Goal: Task Accomplishment & Management: Manage account settings

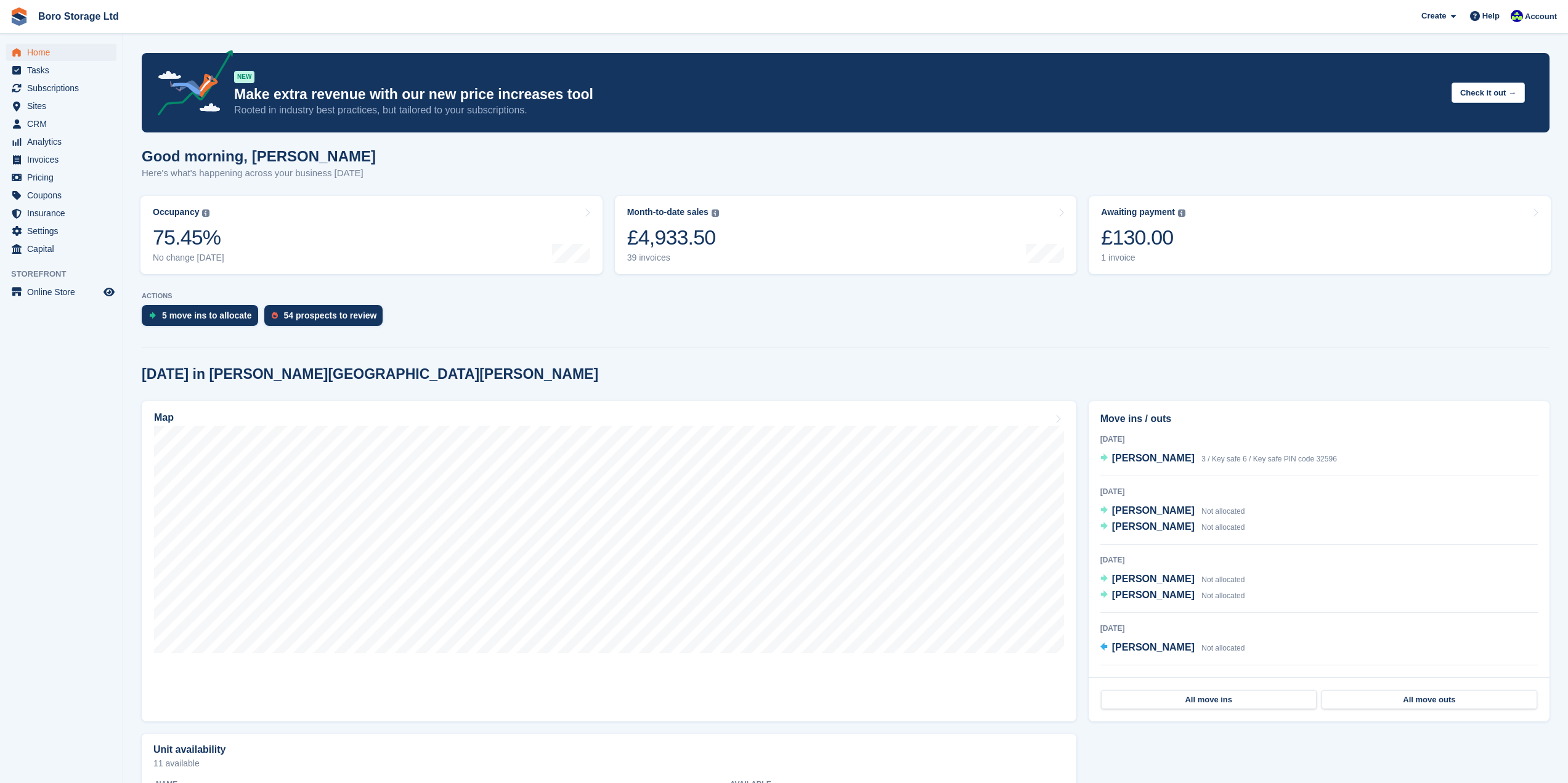
click at [906, 178] on div "Good morning, Tobie Here's what's happening across your business today" at bounding box center [845, 171] width 1407 height 48
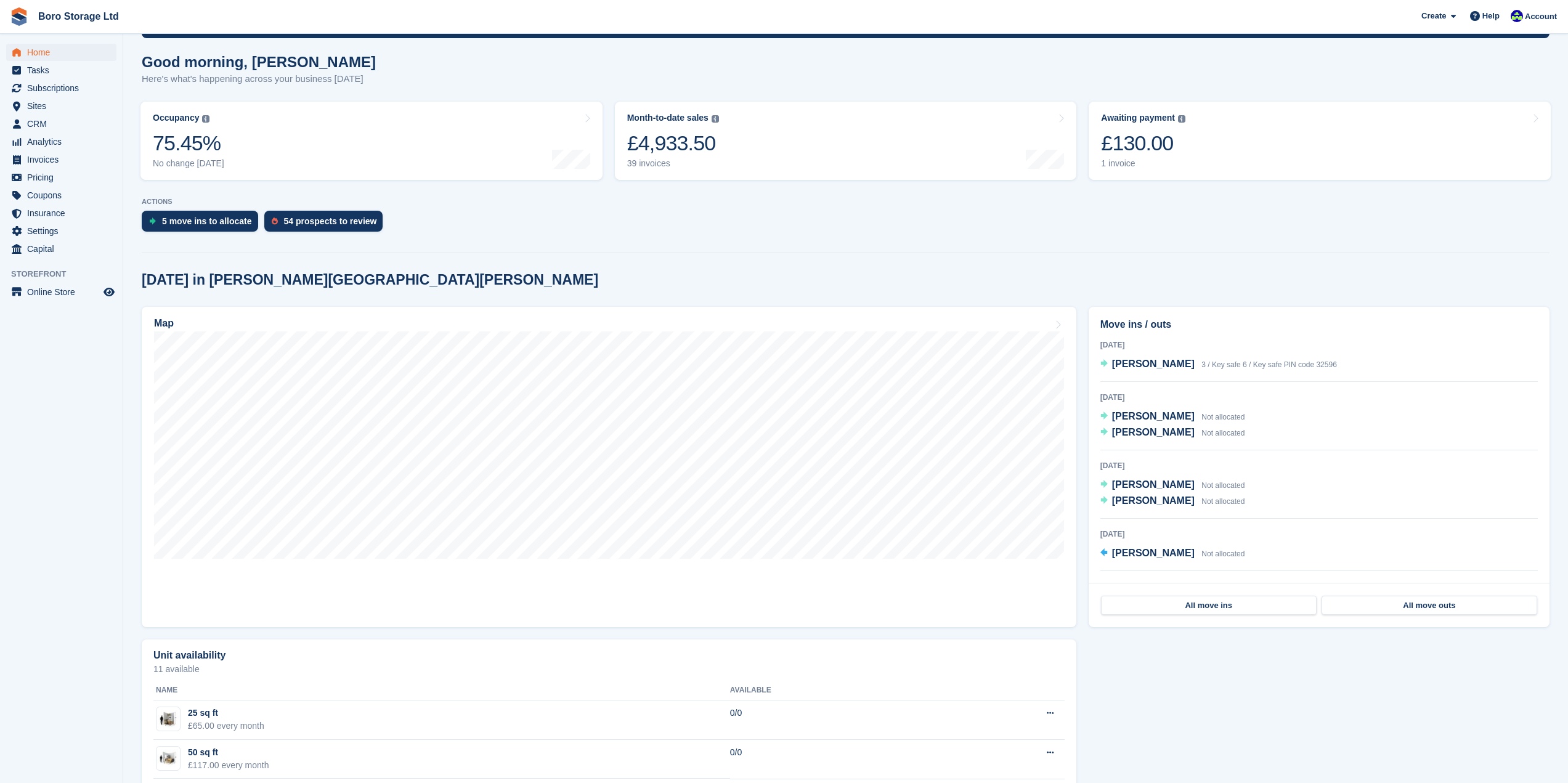
scroll to position [139, 0]
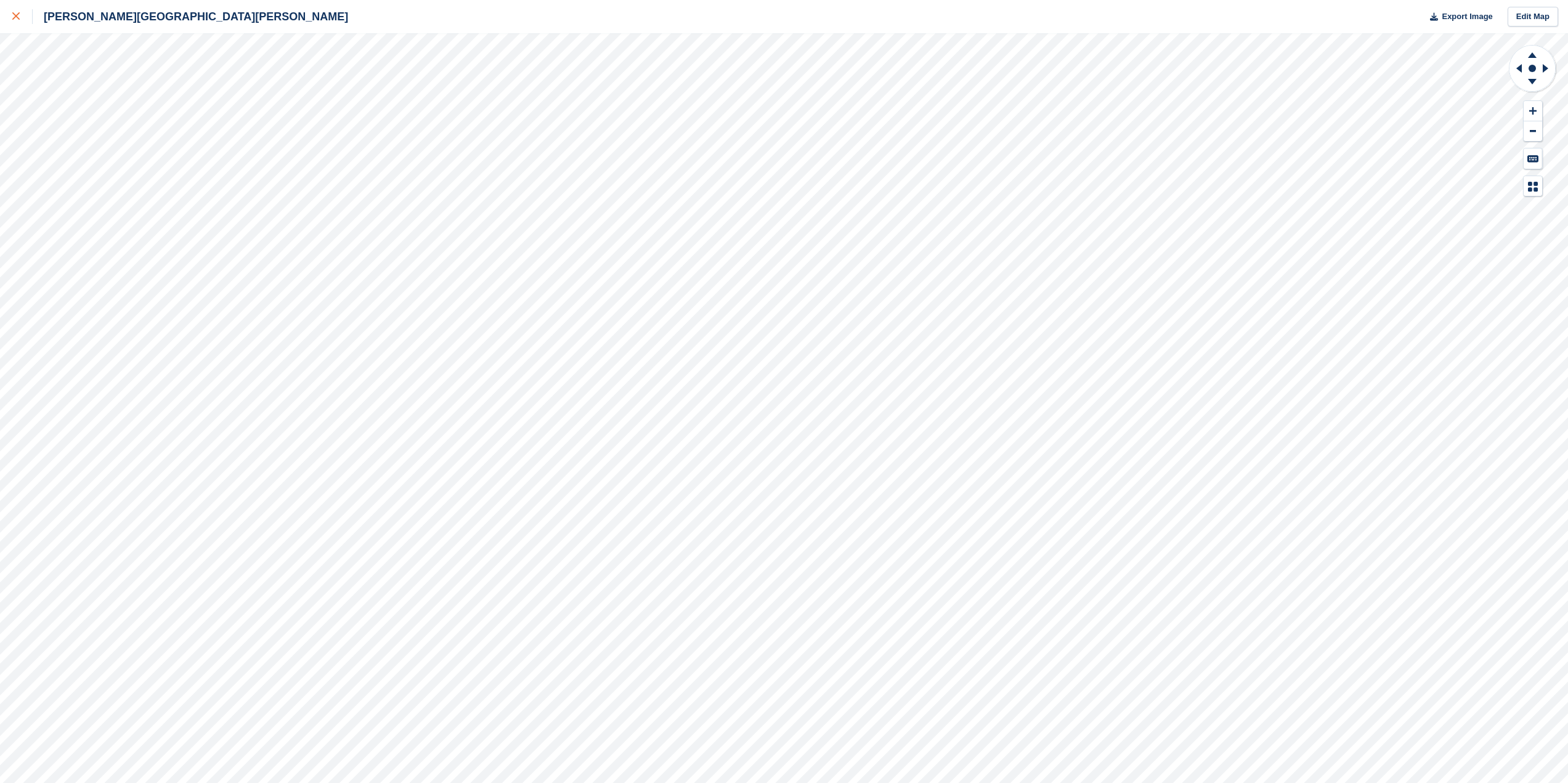
click at [21, 16] on div at bounding box center [23, 17] width 21 height 15
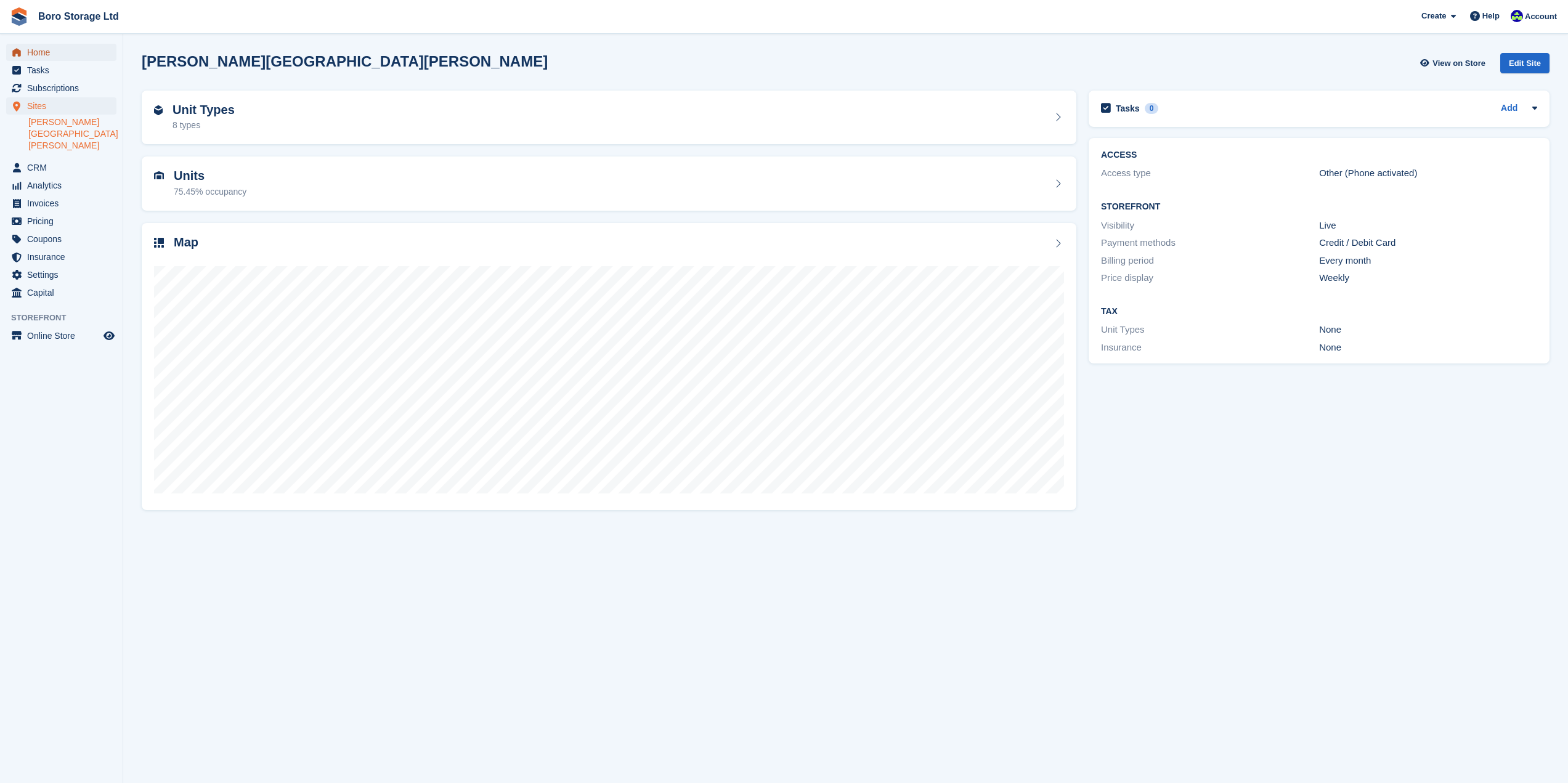
click at [41, 55] on span "Home" at bounding box center [64, 53] width 74 height 17
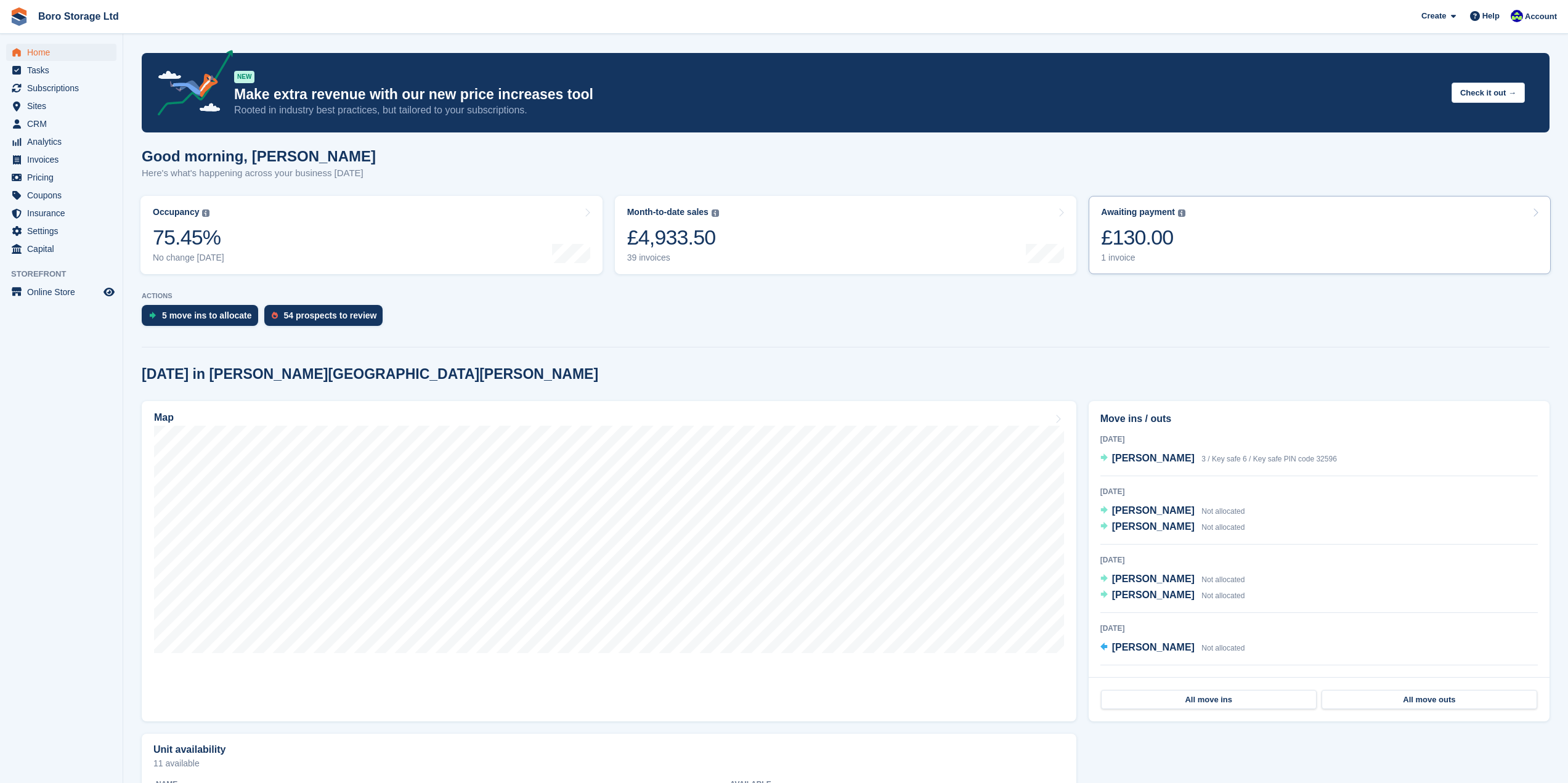
click at [1112, 256] on div "1 invoice" at bounding box center [1143, 257] width 85 height 10
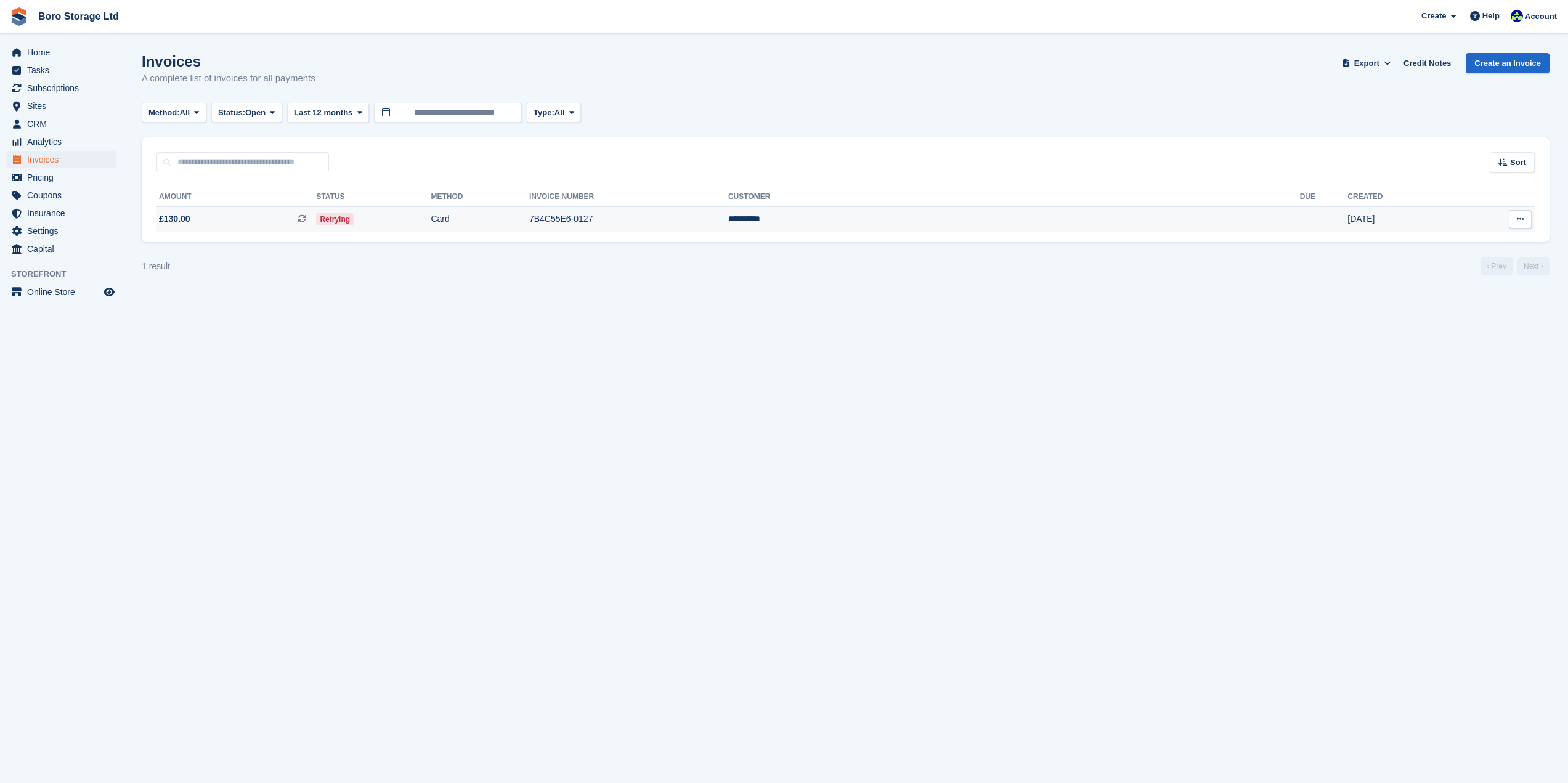
click at [1516, 218] on icon at bounding box center [1519, 219] width 7 height 8
click at [529, 218] on td "Card" at bounding box center [480, 220] width 98 height 26
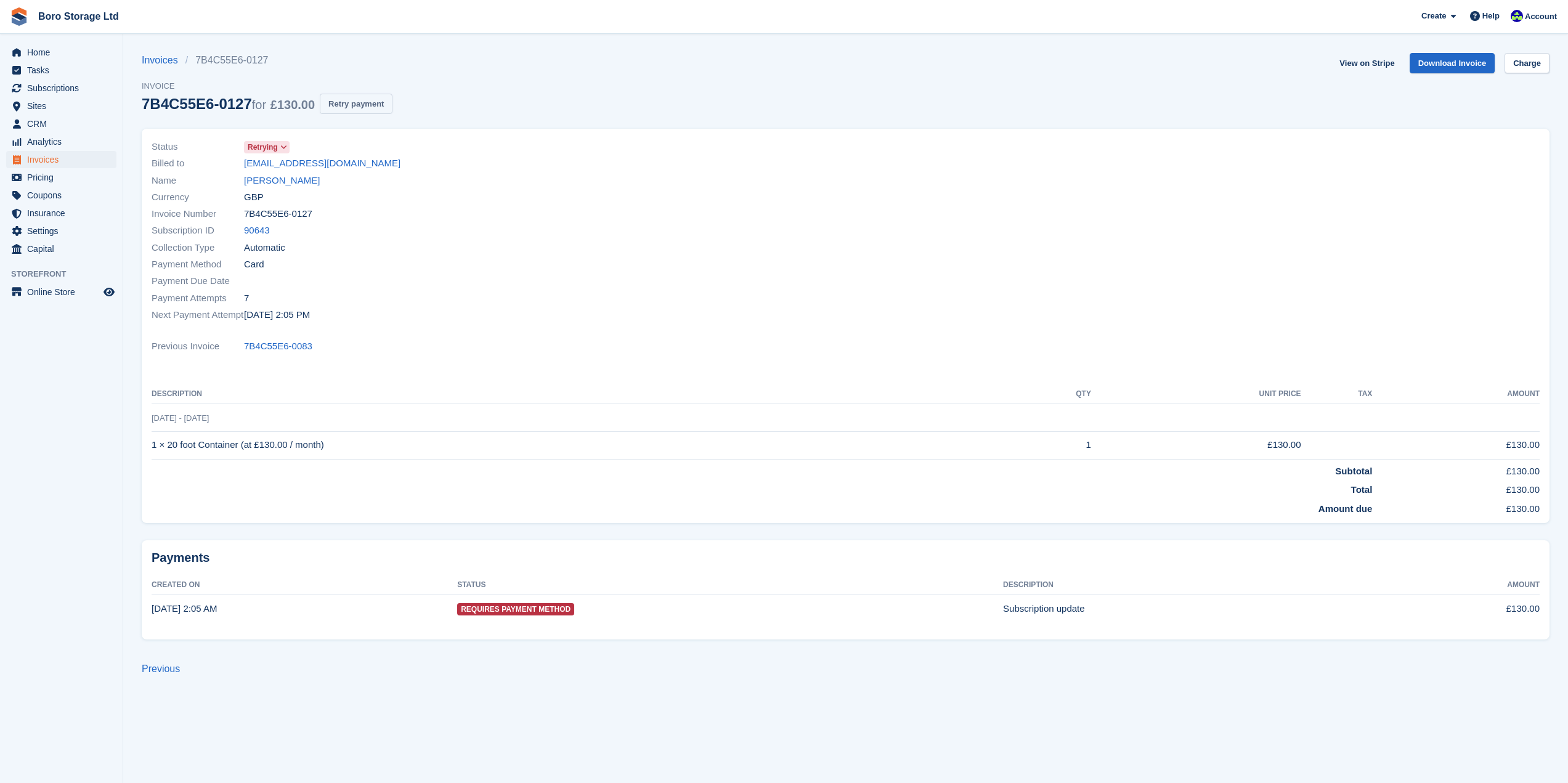
click at [334, 105] on button "Retry payment" at bounding box center [355, 104] width 72 height 21
click at [71, 12] on link "Boro Storage Ltd" at bounding box center [78, 17] width 90 height 21
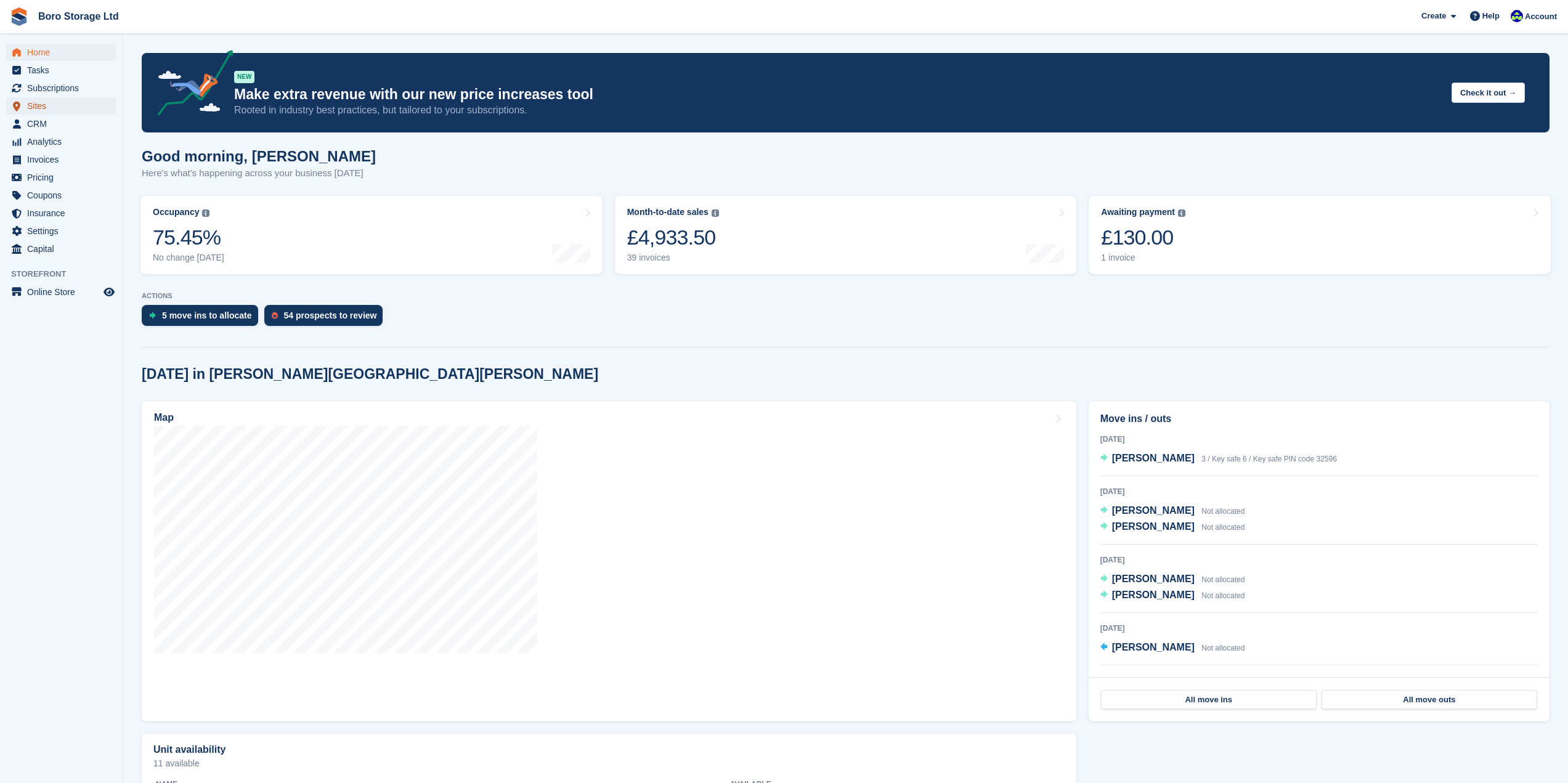
click at [54, 103] on span "Sites" at bounding box center [64, 106] width 74 height 17
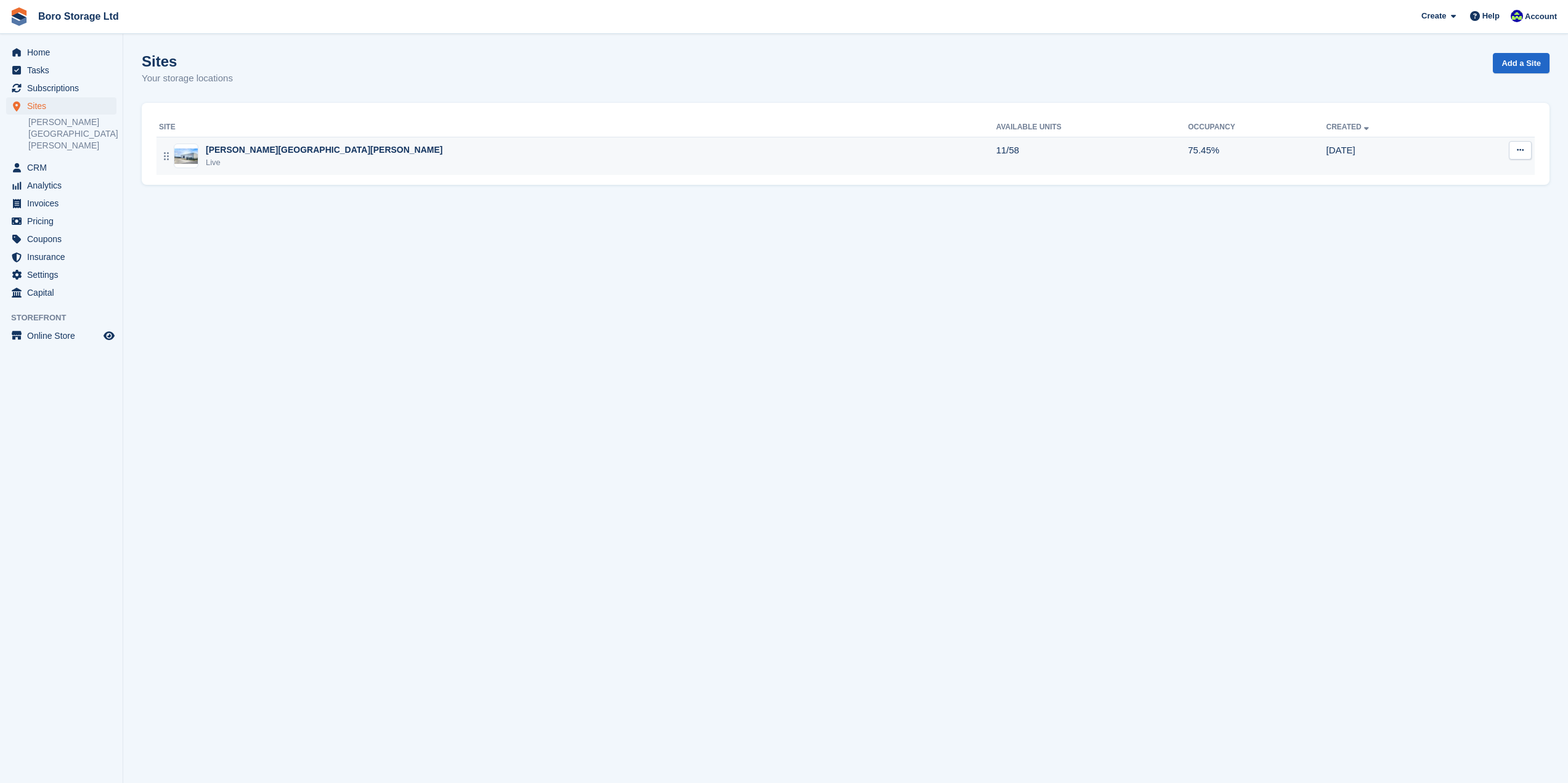
click at [232, 159] on div "Live" at bounding box center [324, 162] width 238 height 12
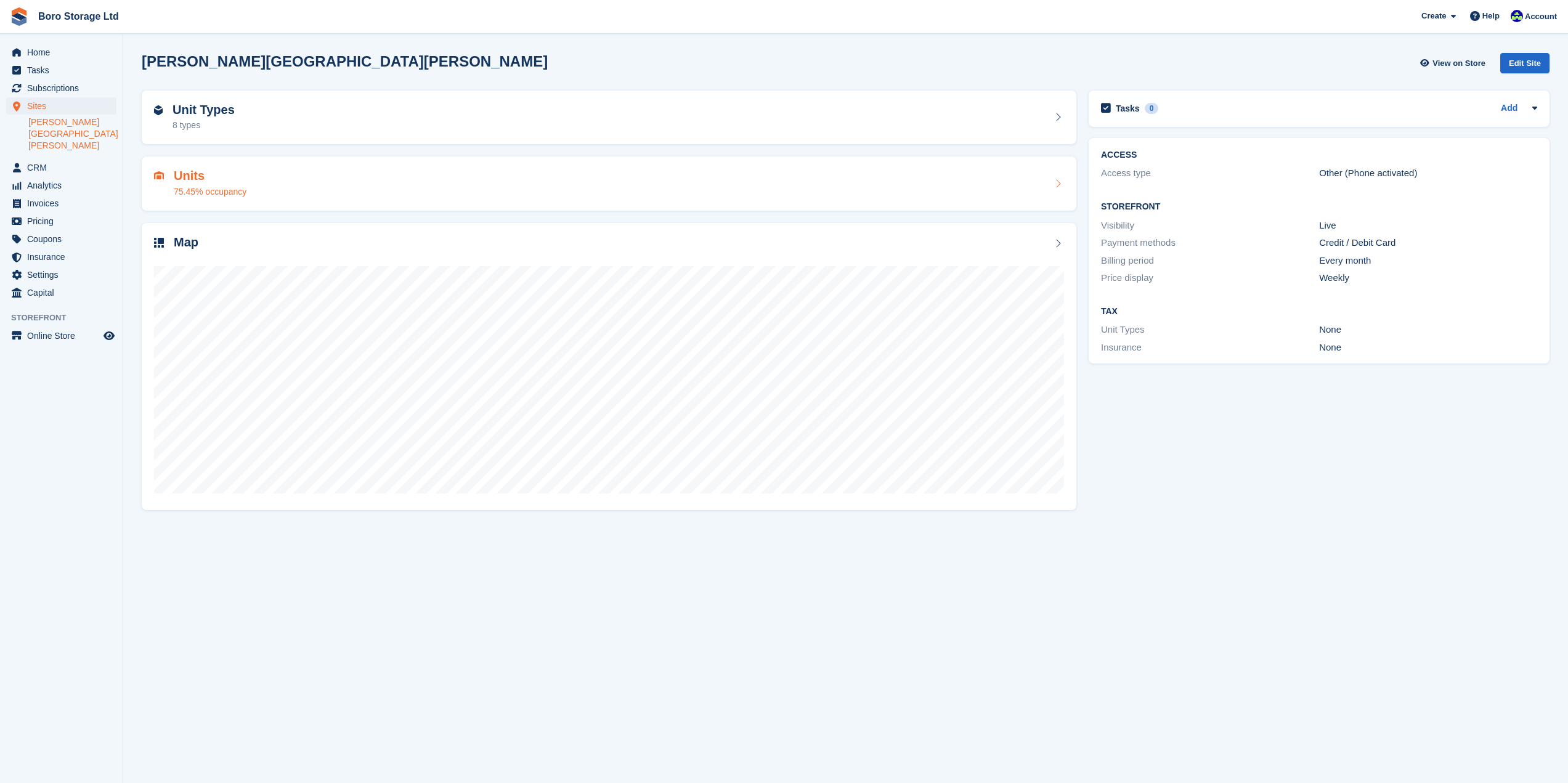
click at [183, 182] on h2 "Units" at bounding box center [209, 176] width 72 height 14
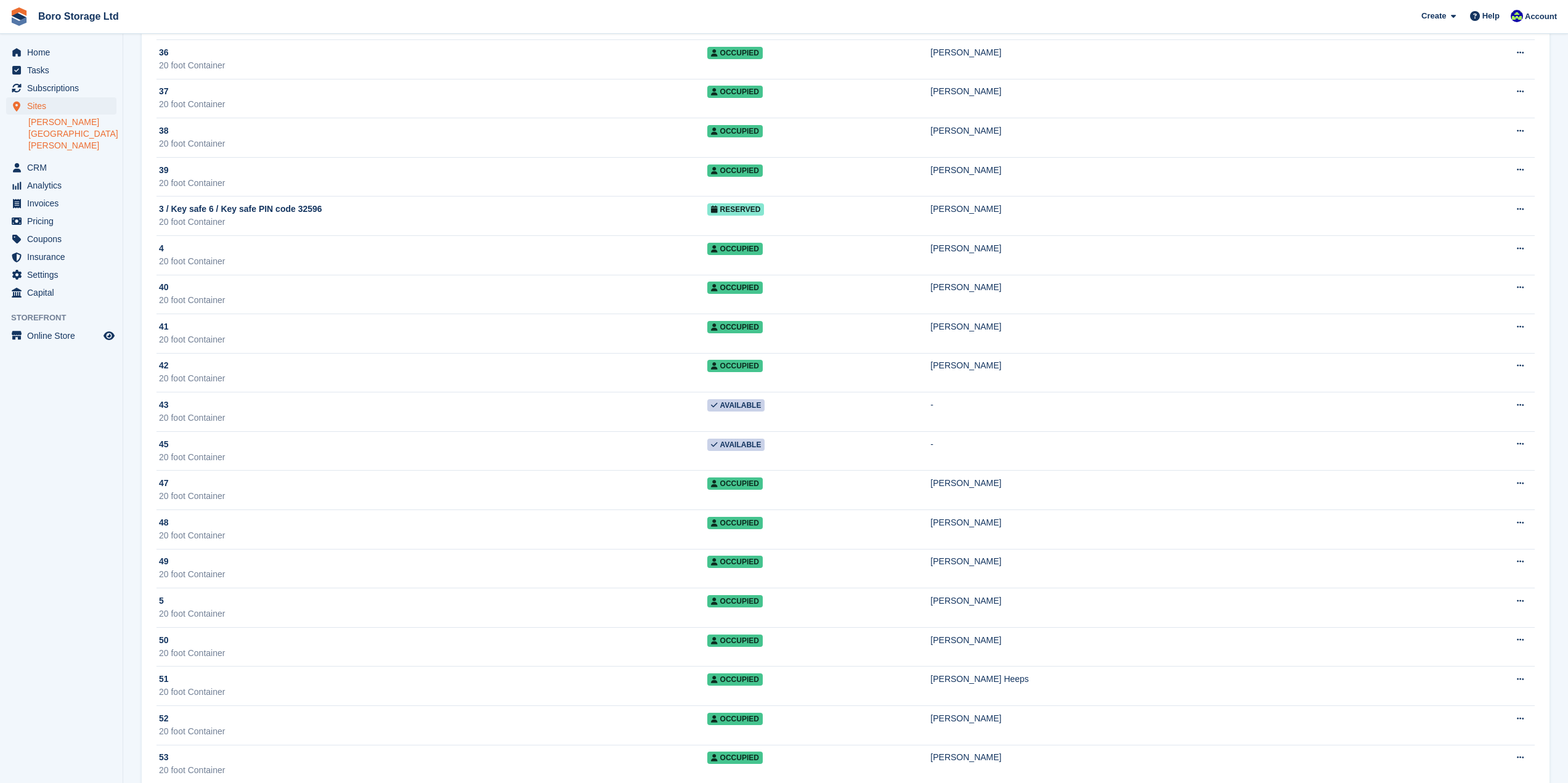
scroll to position [825, 0]
